Goal: Task Accomplishment & Management: Manage account settings

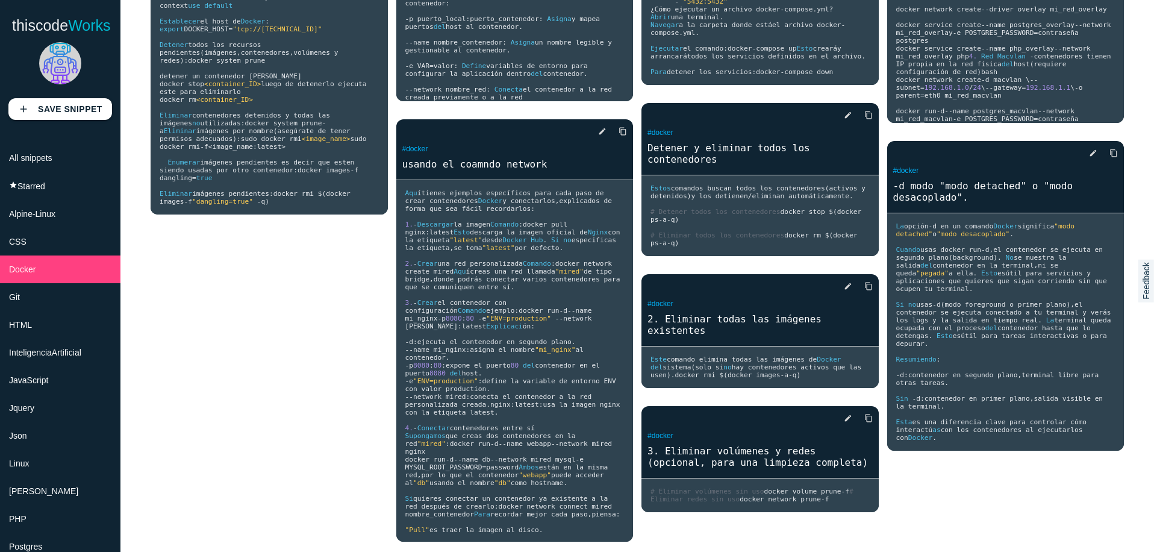
scroll to position [1363, 0]
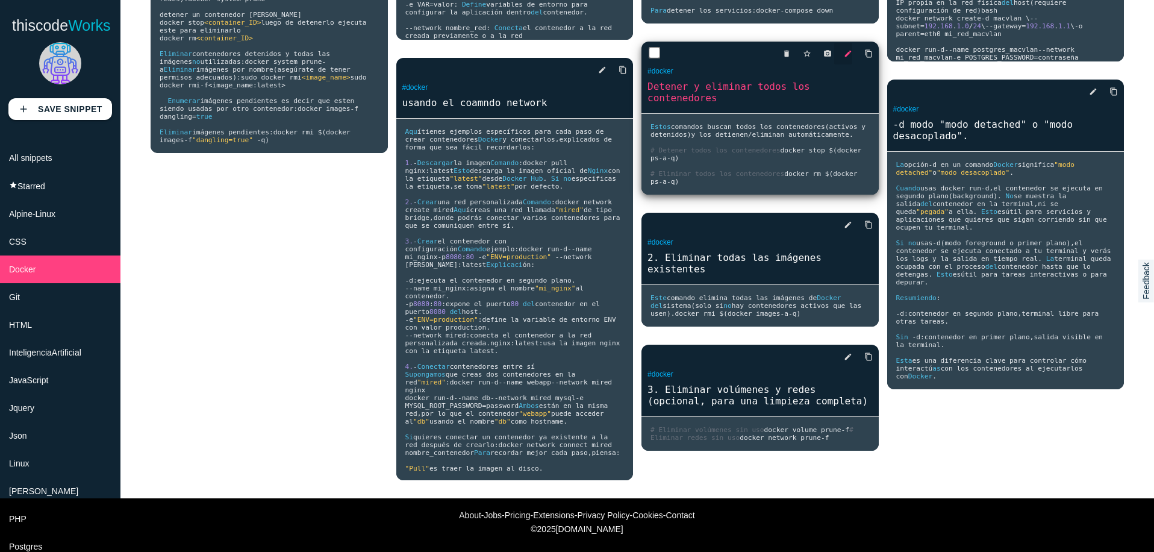
click at [844, 64] on icon "edit" at bounding box center [848, 54] width 8 height 22
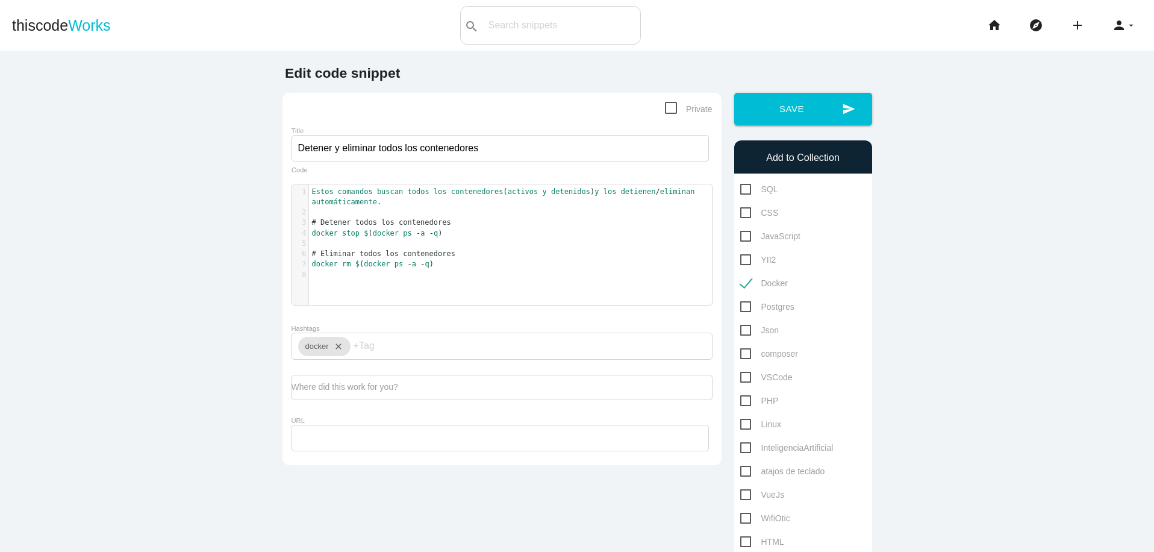
scroll to position [4, 0]
drag, startPoint x: 308, startPoint y: 232, endPoint x: 452, endPoint y: 234, distance: 144.0
click at [452, 234] on pre "docker stop $ ( docker ps - a - q )" at bounding box center [515, 233] width 412 height 10
type textarea "docker stop $(docker ps -a -q)"
